Goal: Navigation & Orientation: Go to known website

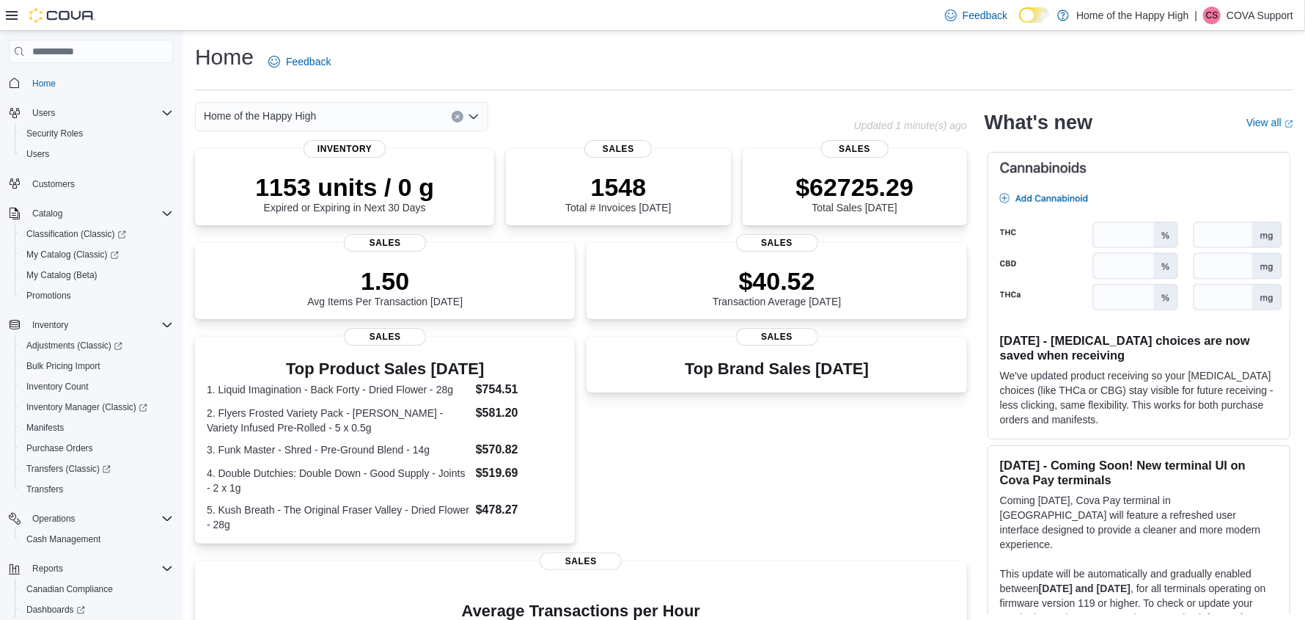
click at [1233, 10] on p "COVA Support" at bounding box center [1260, 16] width 67 height 18
click at [1192, 149] on span "Sign Out" at bounding box center [1199, 142] width 40 height 15
